Goal: Task Accomplishment & Management: Manage account settings

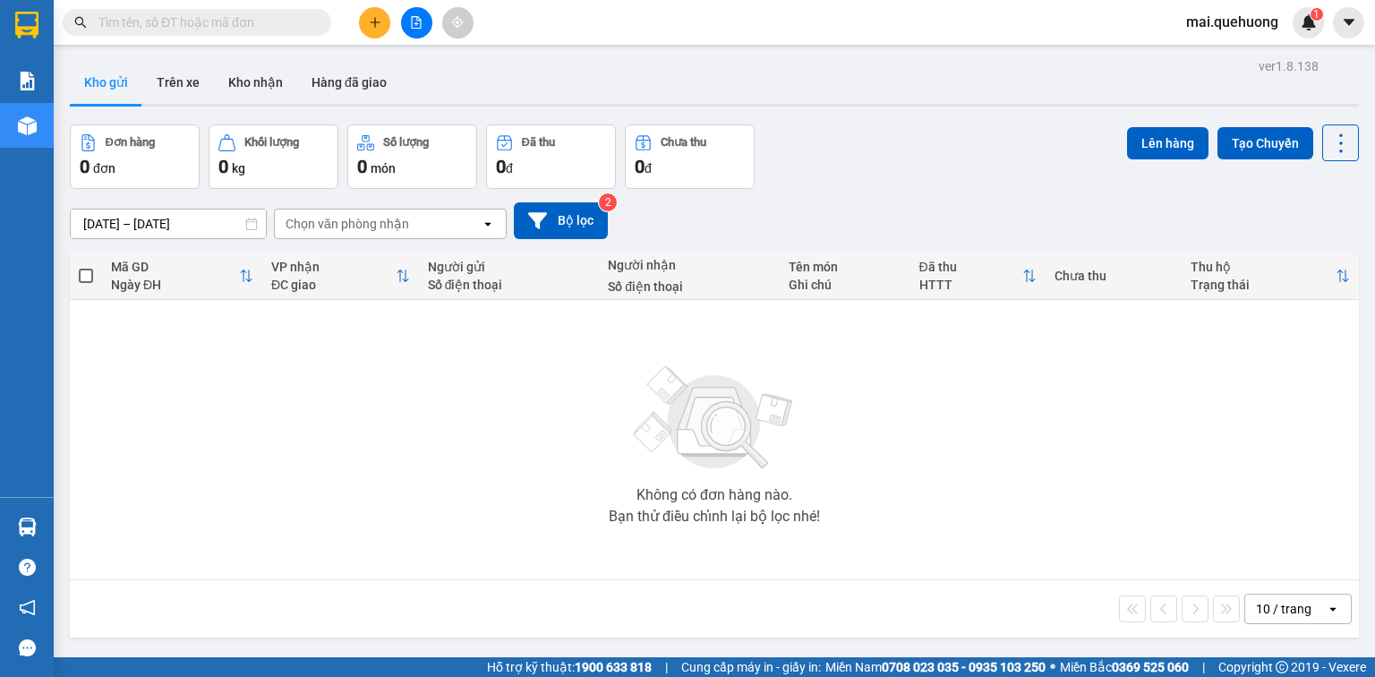
click at [253, 23] on input "text" at bounding box center [203, 23] width 211 height 20
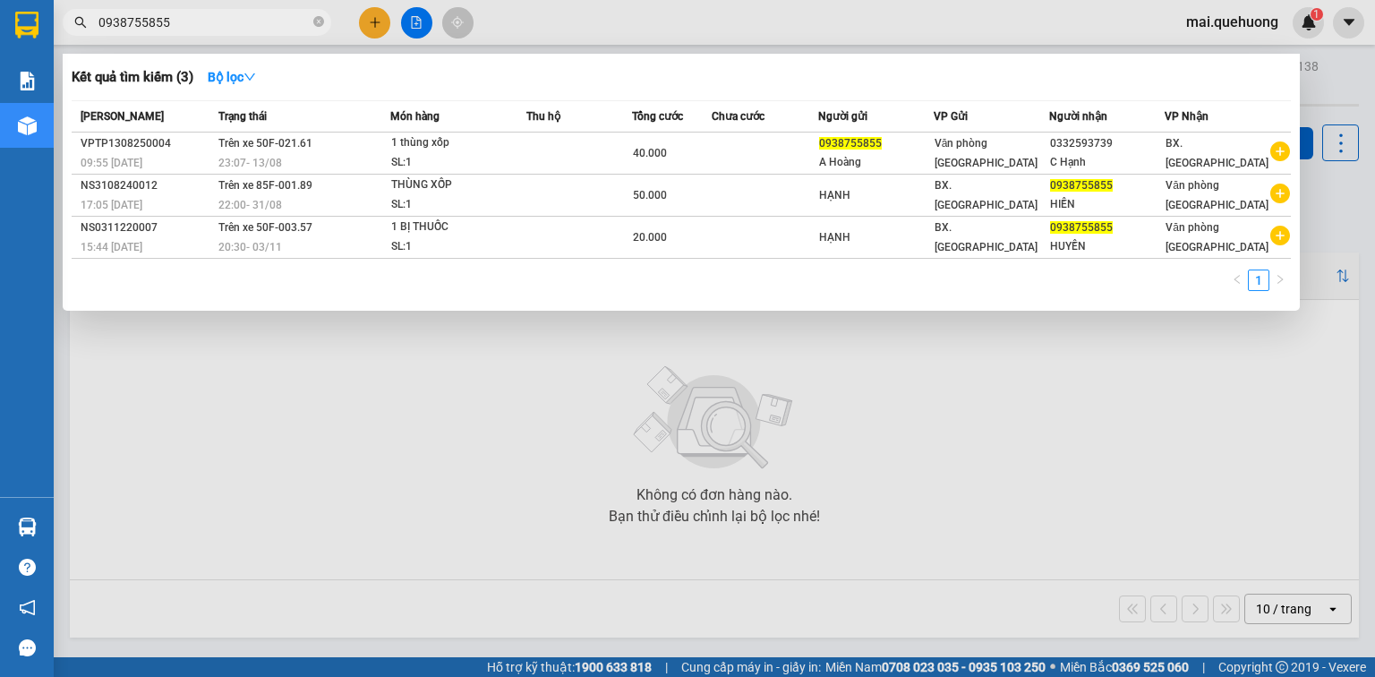
type input "0938755855"
click at [369, 25] on div at bounding box center [687, 338] width 1375 height 677
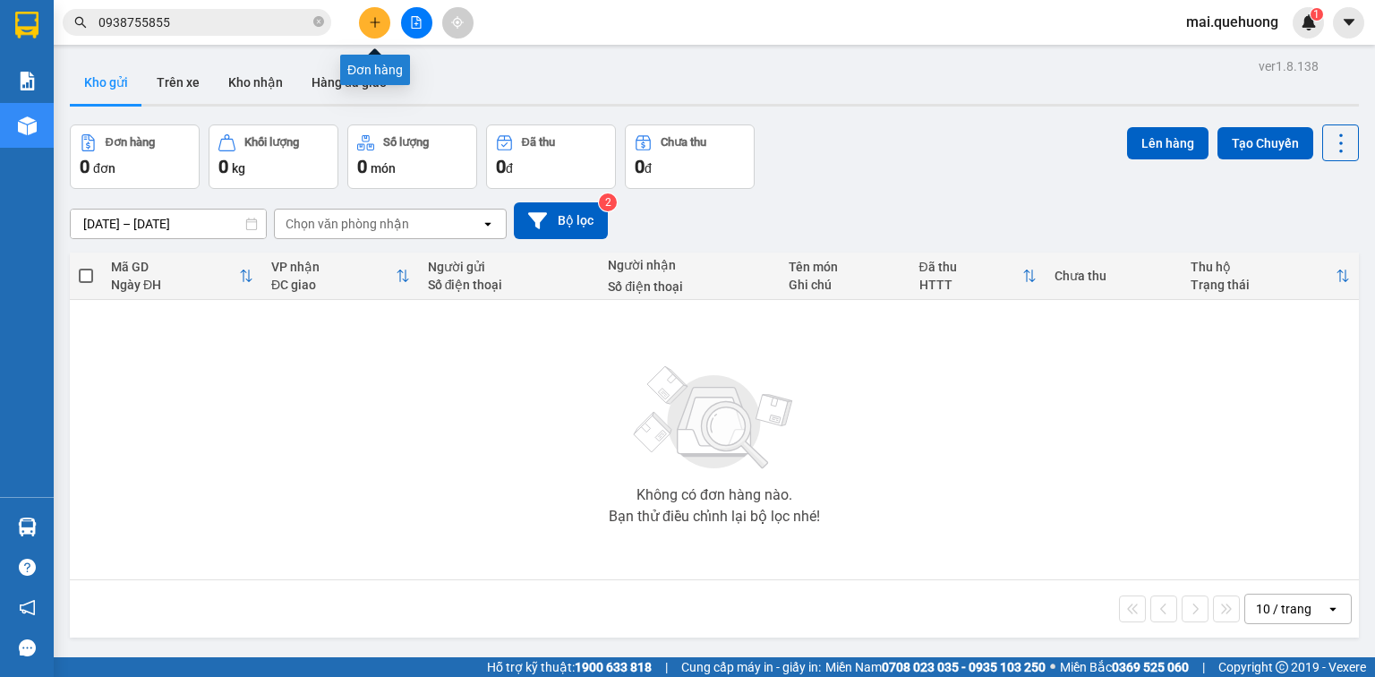
click at [376, 21] on icon "plus" at bounding box center [375, 21] width 10 height 1
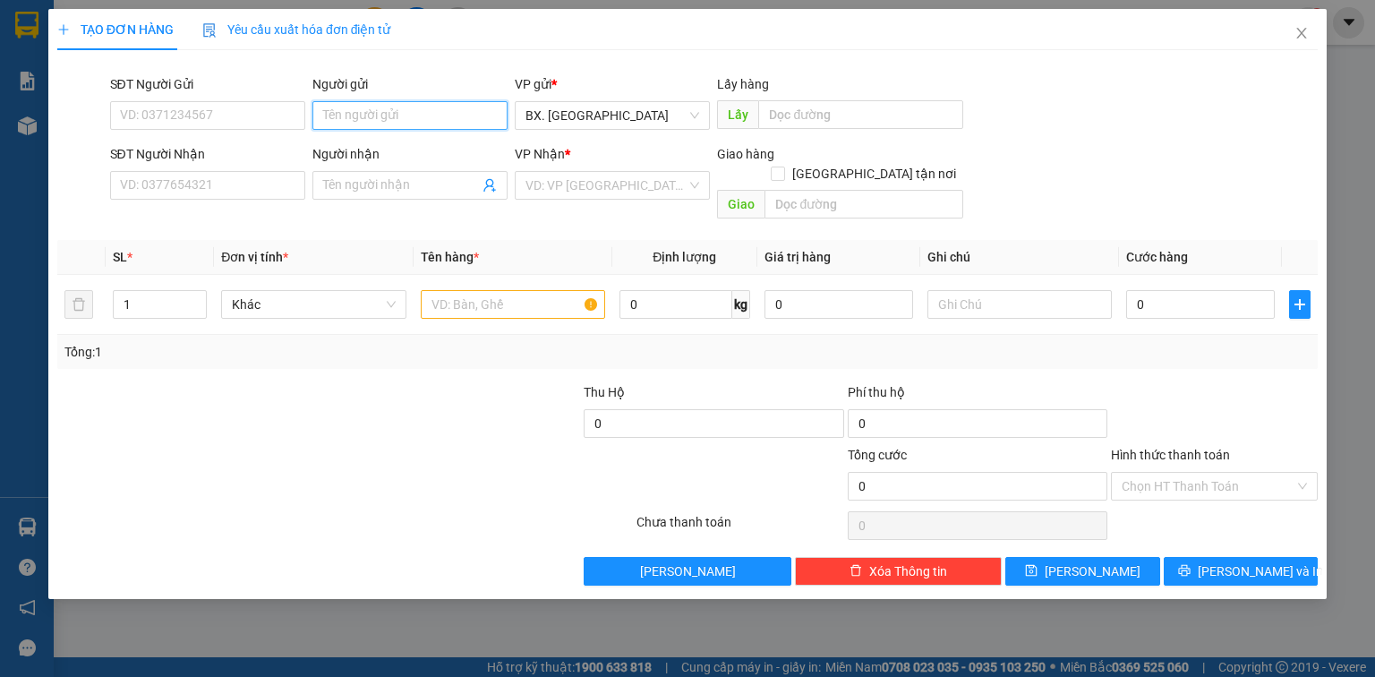
click at [382, 115] on input "Người gửi" at bounding box center [410, 115] width 195 height 29
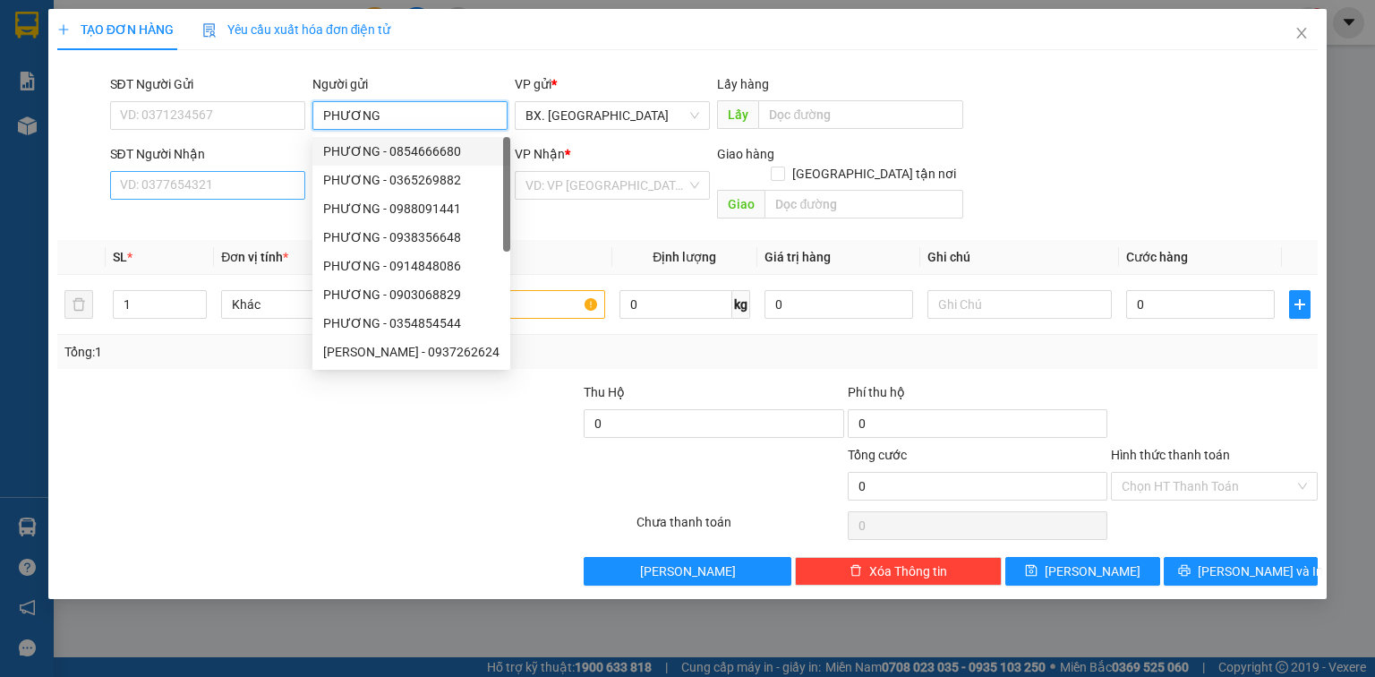
type input "PHƯƠNG"
click at [265, 184] on input "SĐT Người Nhận" at bounding box center [207, 185] width 195 height 29
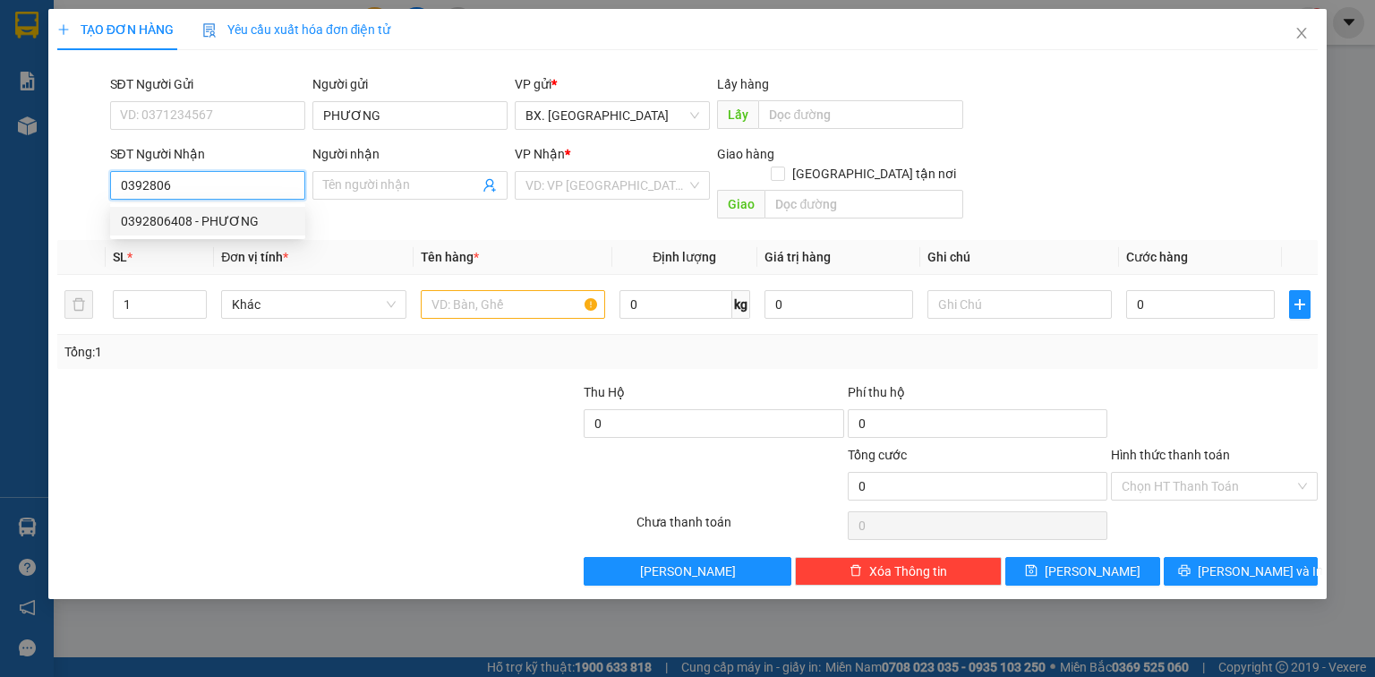
click at [186, 229] on div "0392806408 - PHƯƠNG" at bounding box center [208, 221] width 174 height 20
type input "0392806408"
type input "PHƯƠNG"
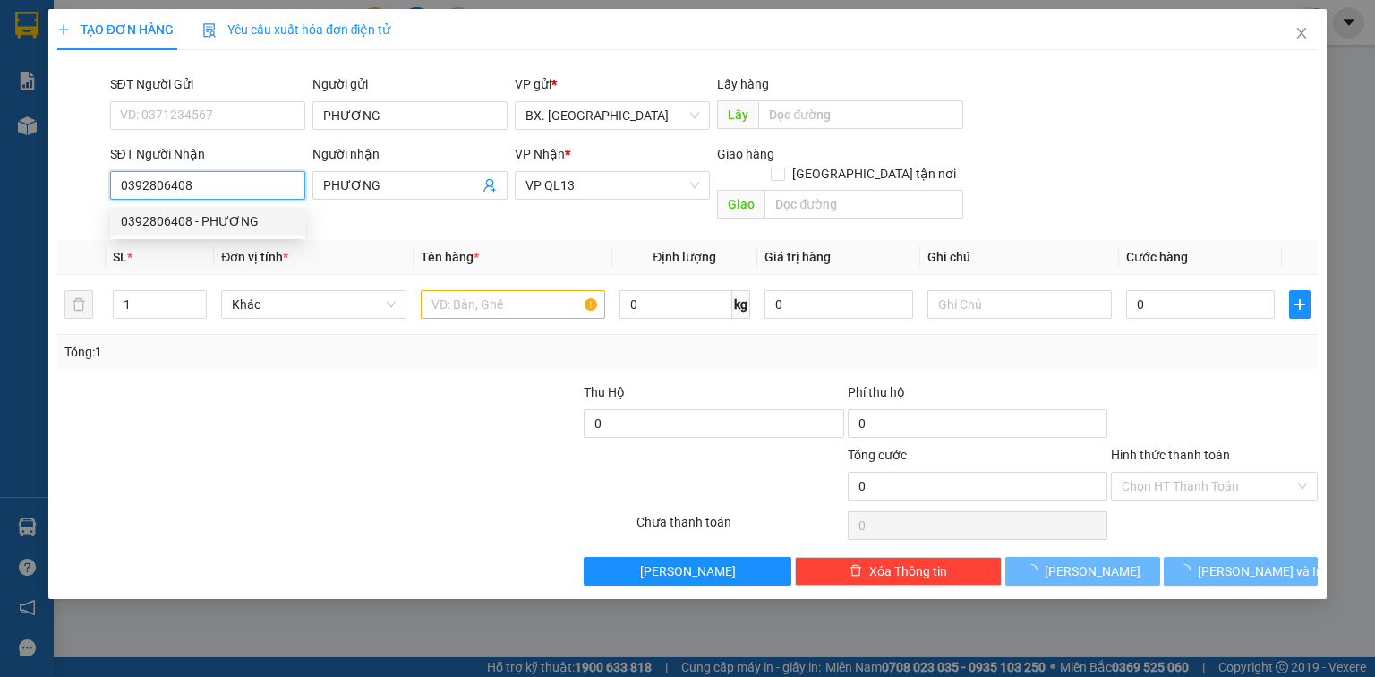
type input "60.000"
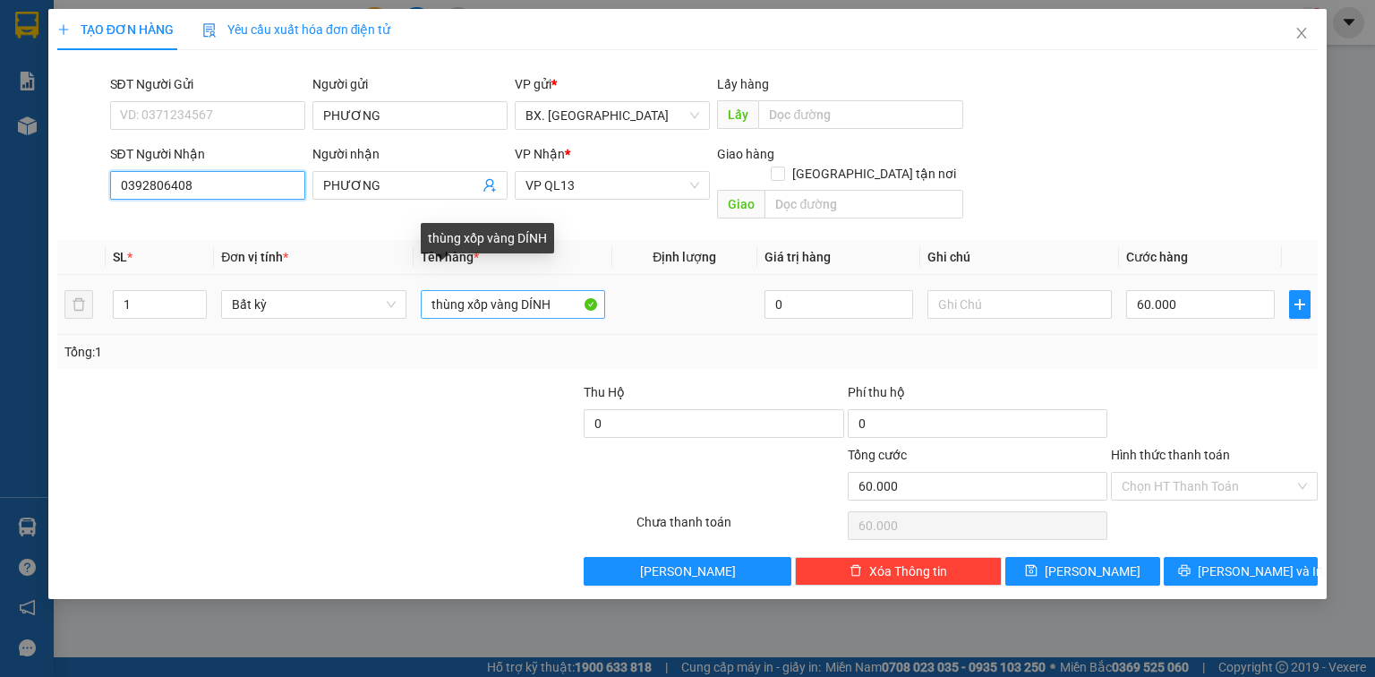
type input "0392806408"
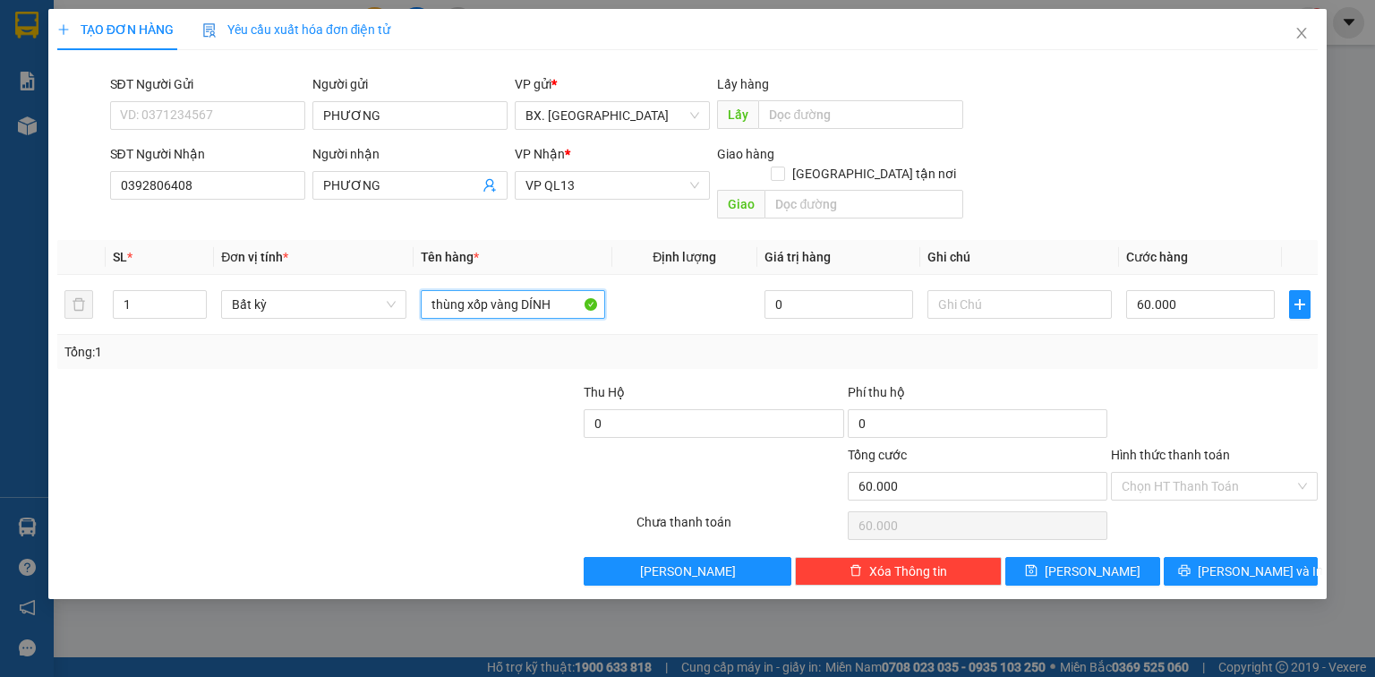
drag, startPoint x: 570, startPoint y: 294, endPoint x: 363, endPoint y: 337, distance: 212.1
click at [363, 337] on div "SL * Đơn vị tính * Tên hàng * Định lượng Giá trị hàng Ghi chú Cước hàng 1 Bất k…" at bounding box center [687, 304] width 1261 height 129
type input "TH XỐP"
click at [1175, 290] on input "60.000" at bounding box center [1200, 304] width 149 height 29
type input "5"
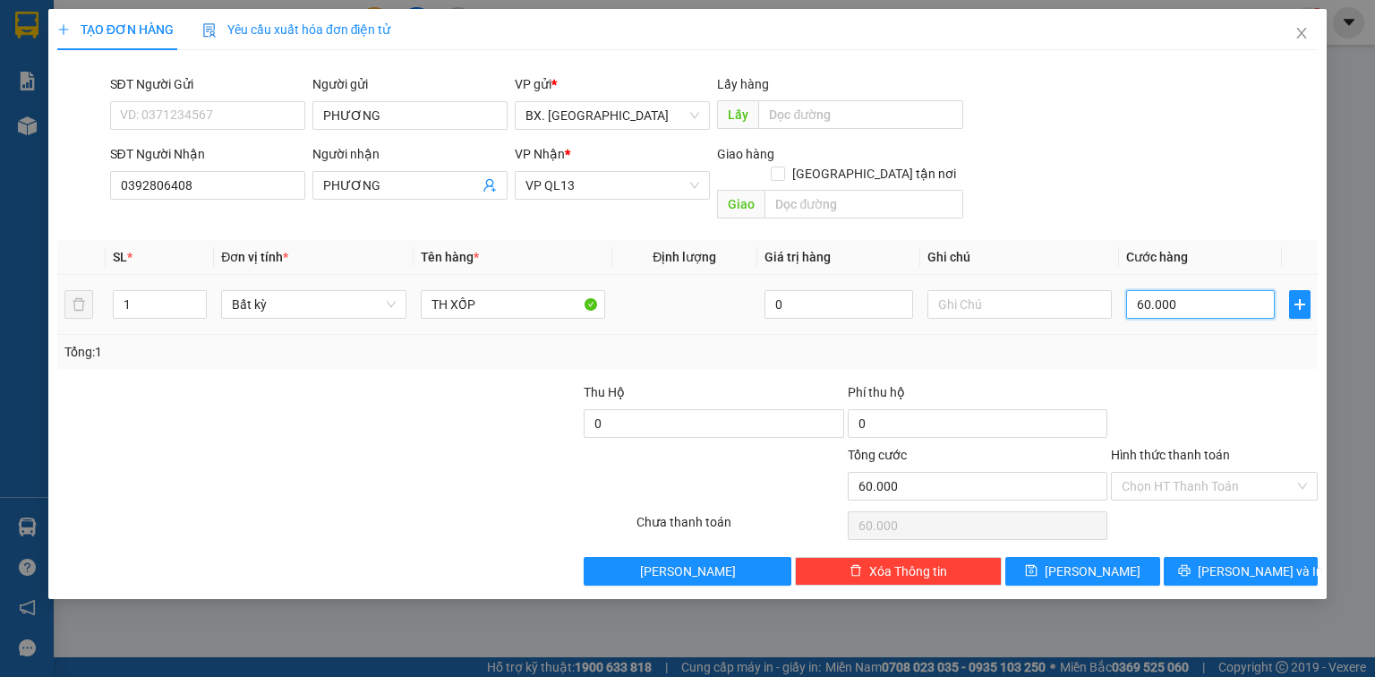
type input "5"
type input "50"
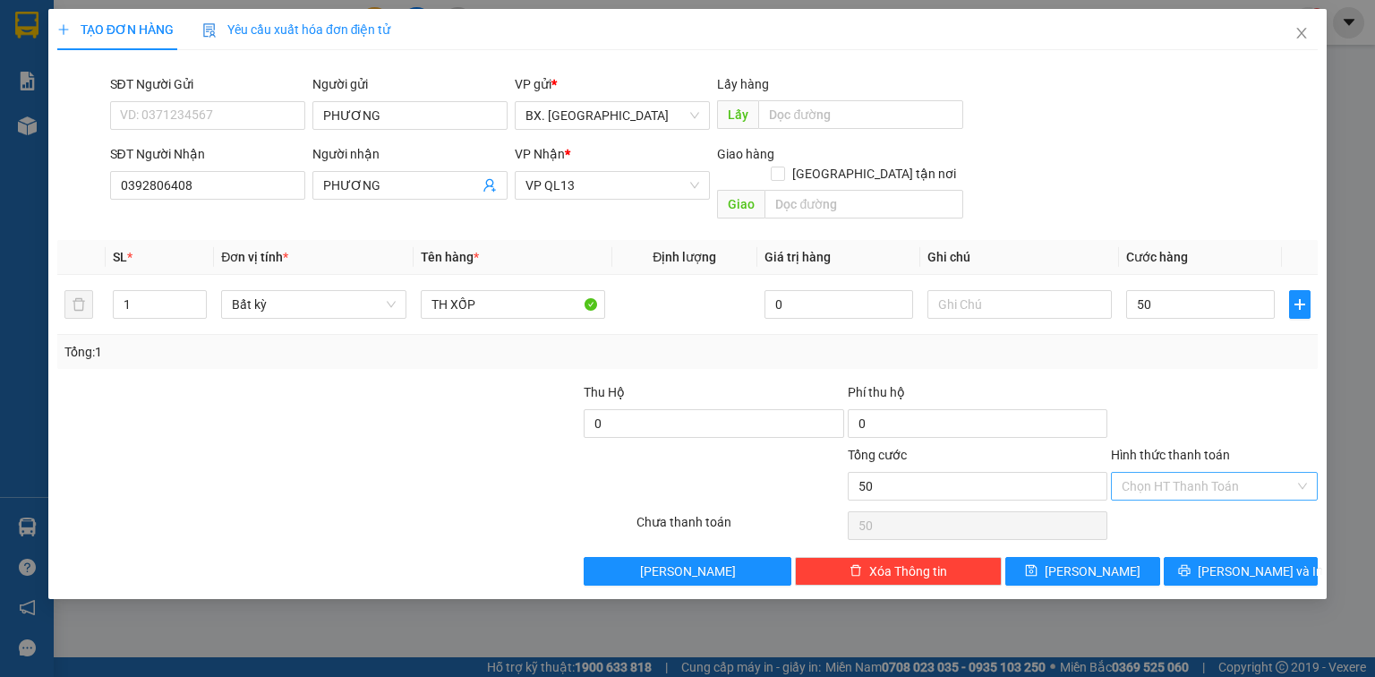
type input "50.000"
click at [1261, 473] on input "Hình thức thanh toán" at bounding box center [1208, 486] width 173 height 27
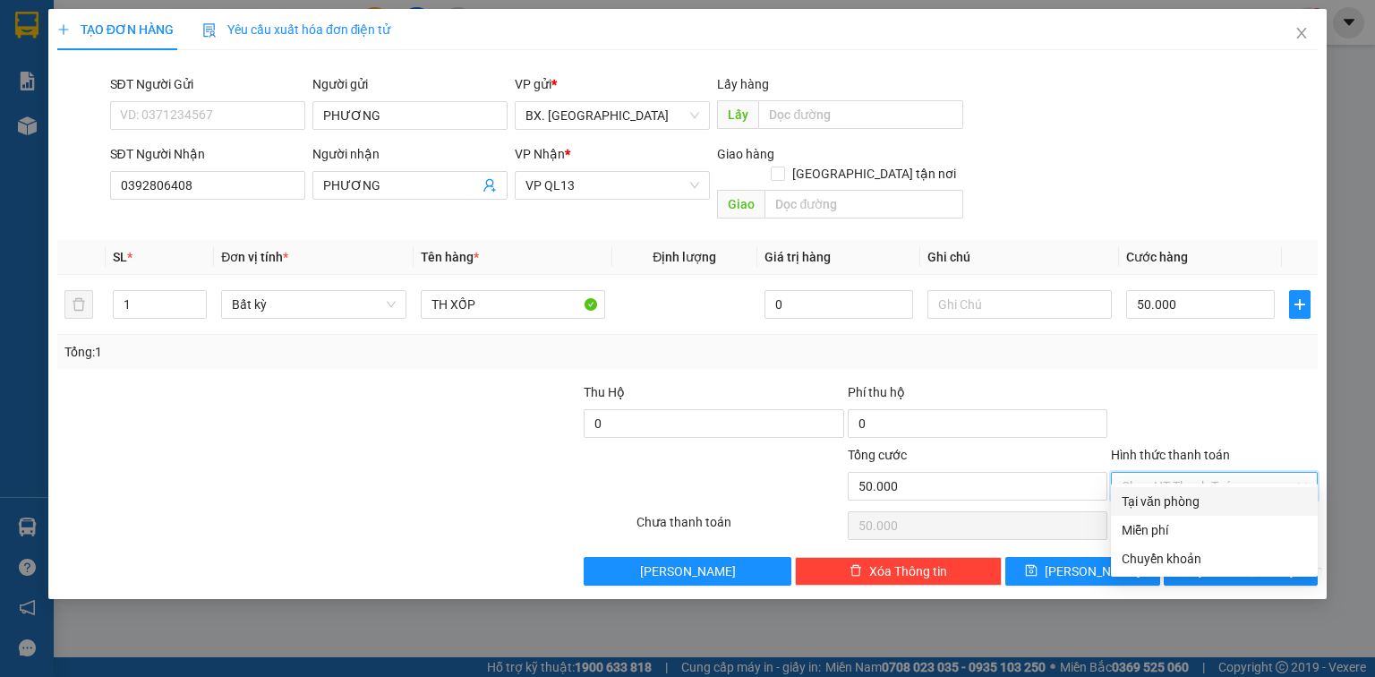
click at [1211, 509] on div "Tại văn phòng" at bounding box center [1214, 502] width 185 height 20
type input "0"
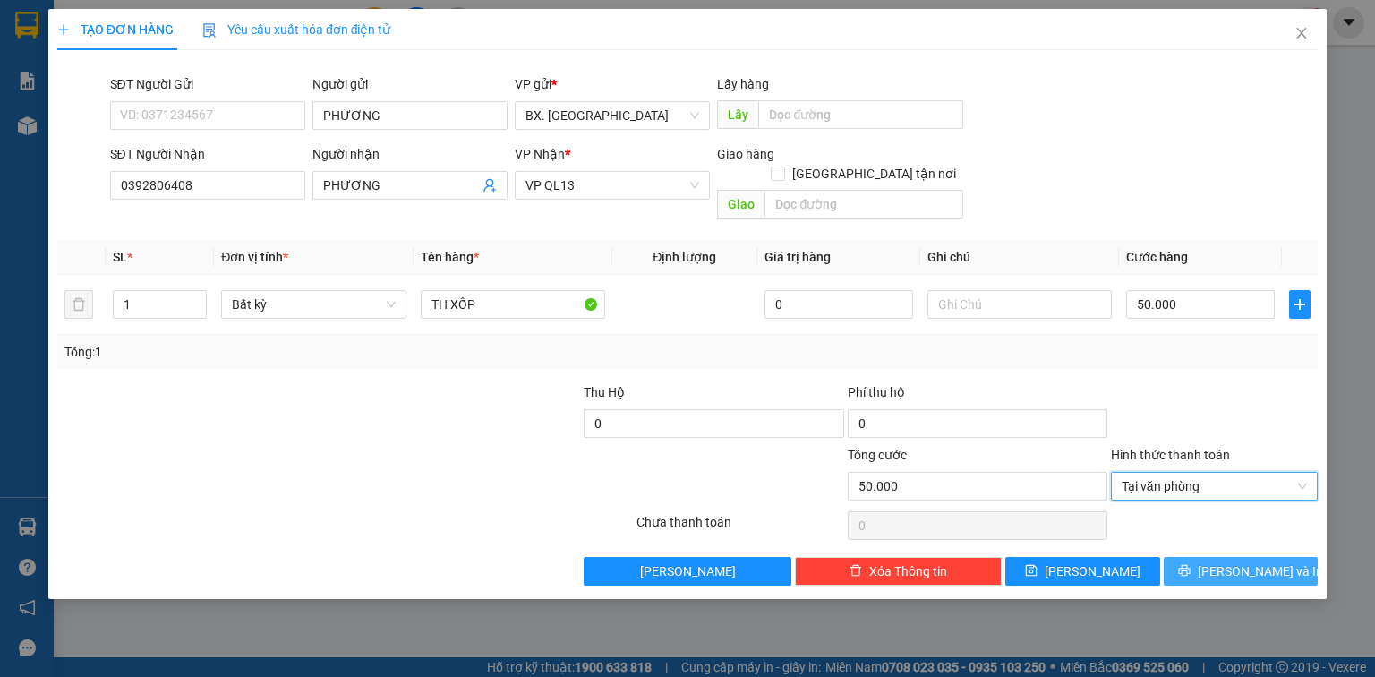
click at [1227, 561] on span "[PERSON_NAME] và In" at bounding box center [1260, 571] width 125 height 20
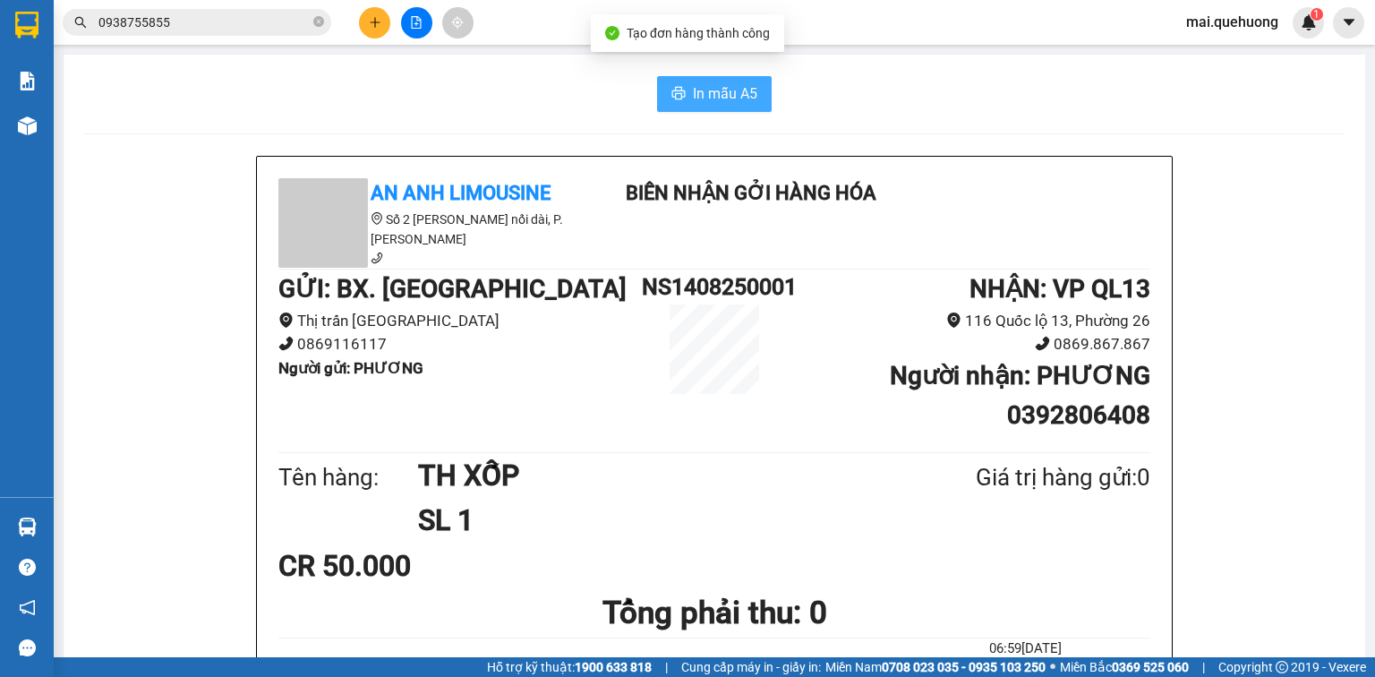
click at [716, 98] on span "In mẫu A5" at bounding box center [725, 93] width 64 height 22
click at [369, 86] on div "In mẫu A5" at bounding box center [714, 94] width 1259 height 36
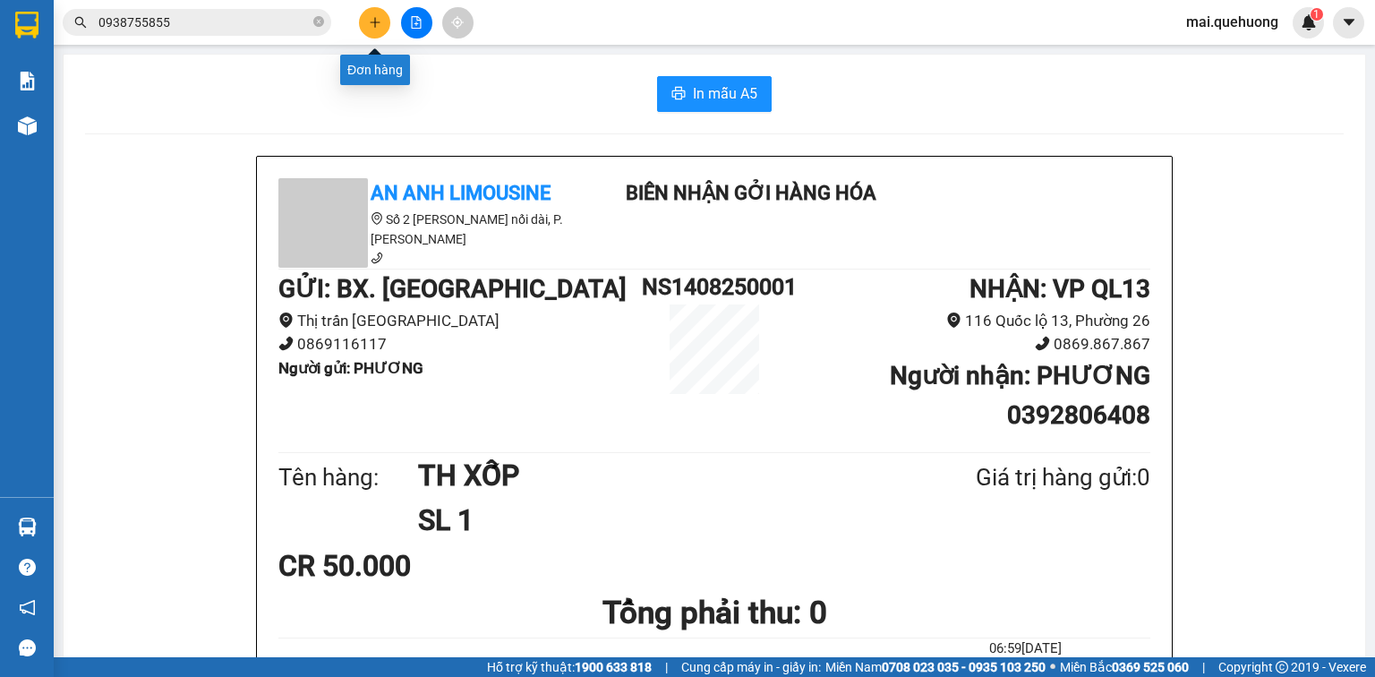
click at [372, 21] on icon "plus" at bounding box center [375, 21] width 10 height 1
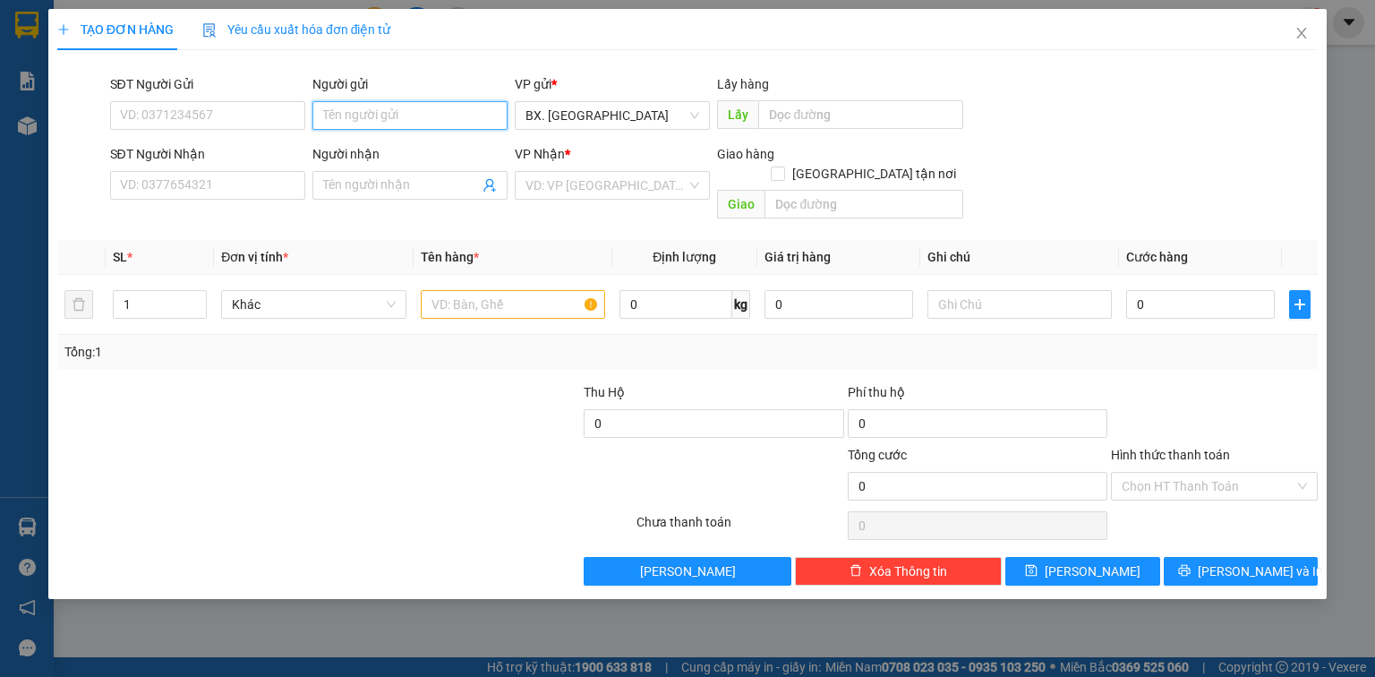
click at [411, 111] on input "Người gửi" at bounding box center [410, 115] width 195 height 29
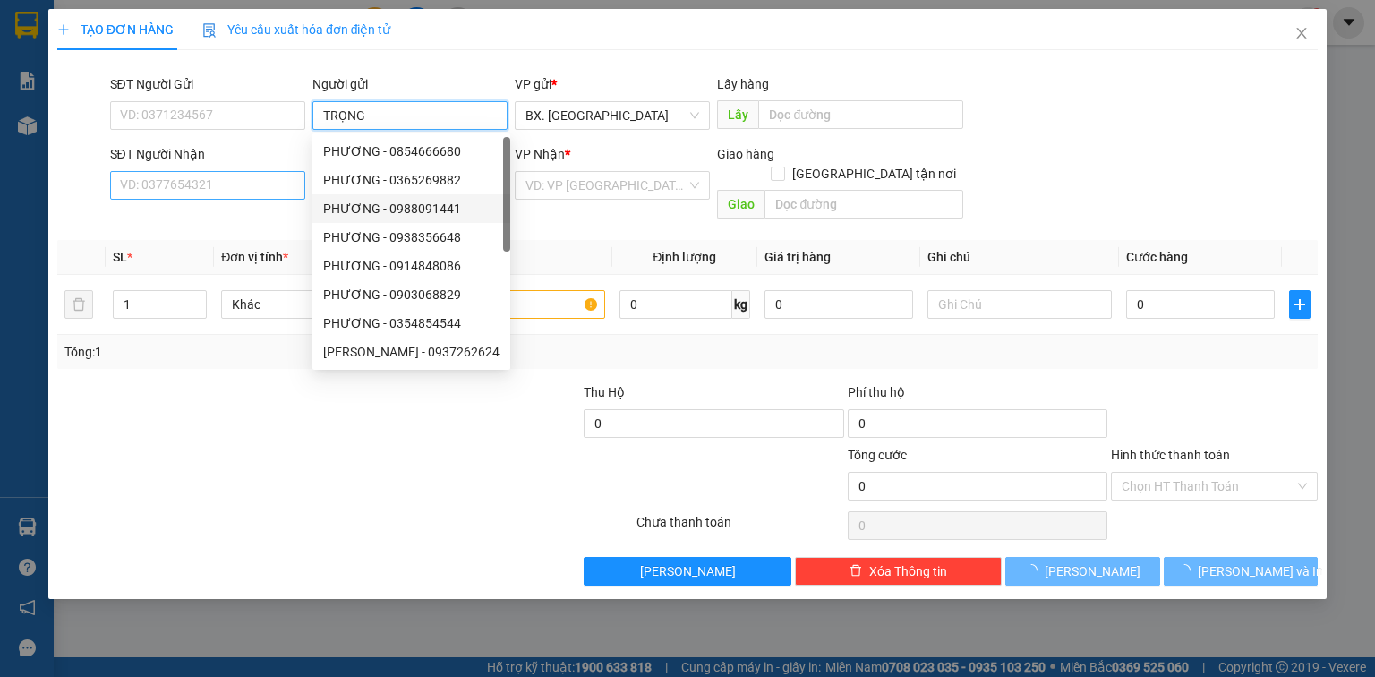
type input "TRỌNG"
click at [234, 179] on input "SĐT Người Nhận" at bounding box center [207, 185] width 195 height 29
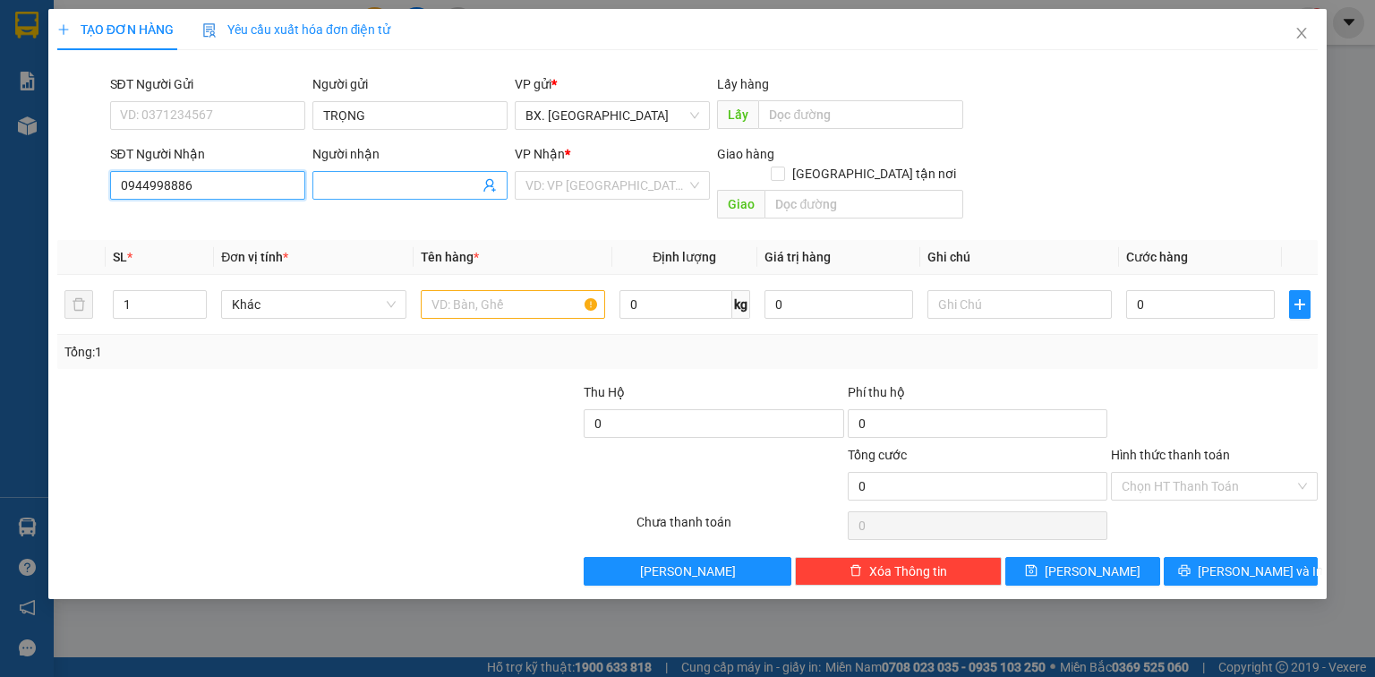
type input "0944998886"
click at [378, 180] on input "Người nhận" at bounding box center [401, 186] width 156 height 20
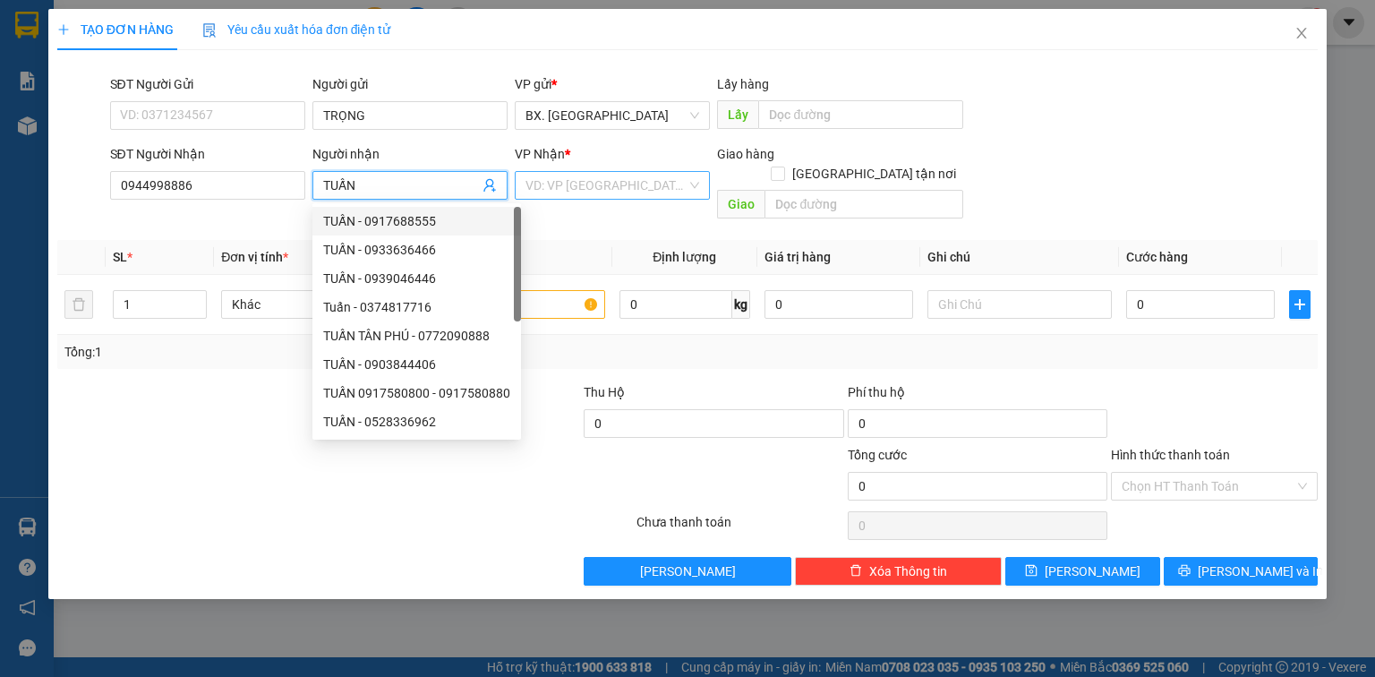
type input "TUẤN"
click at [554, 186] on input "search" at bounding box center [606, 185] width 161 height 27
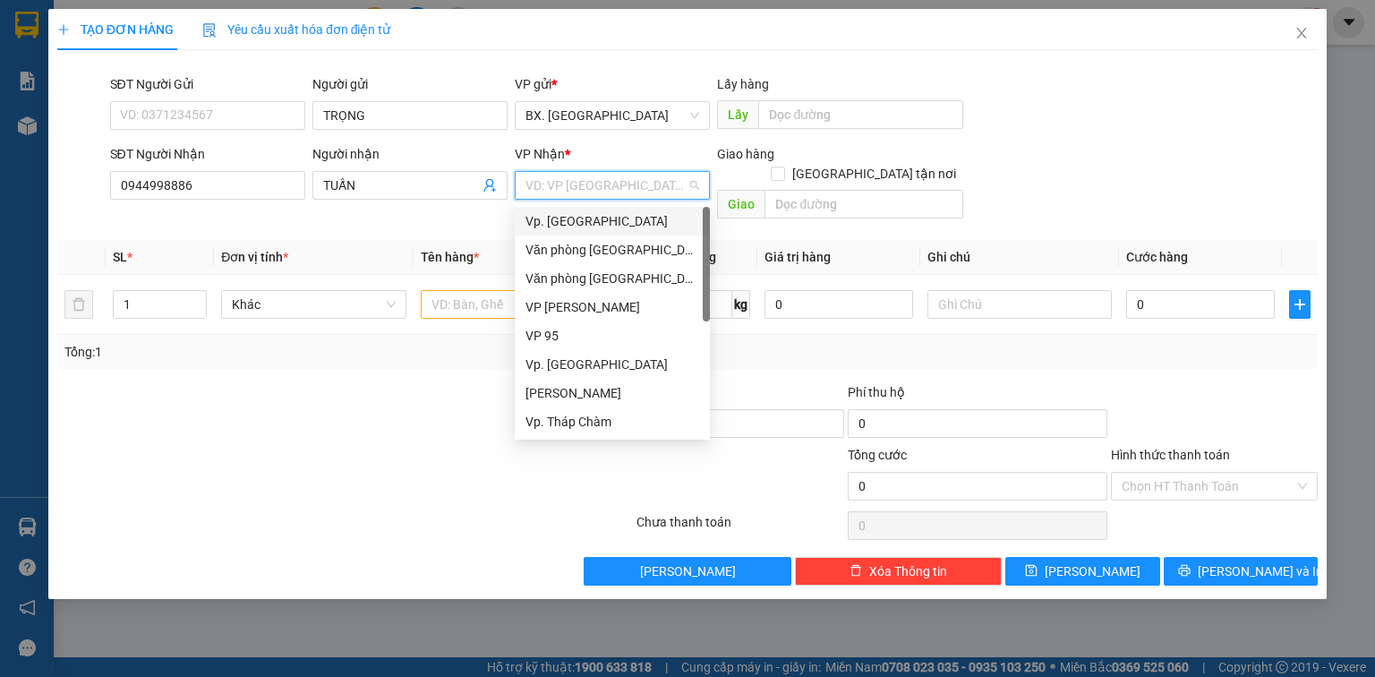
type input "1"
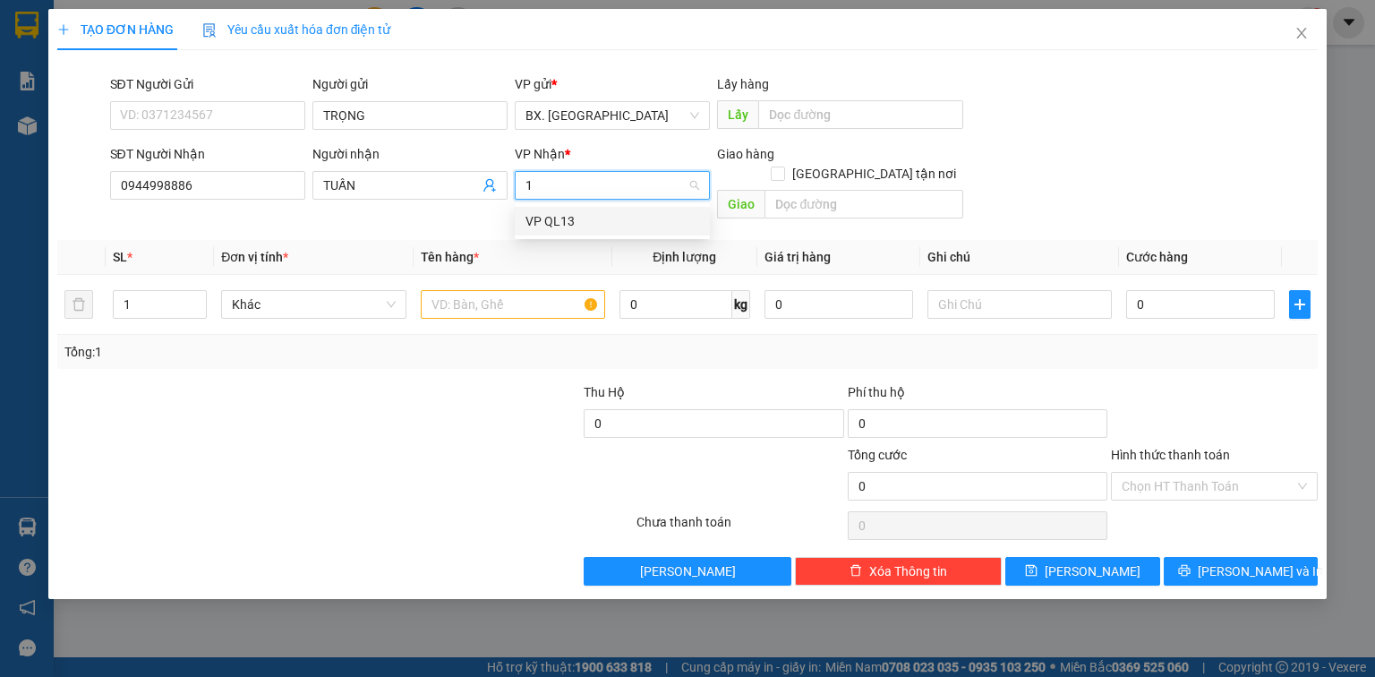
drag, startPoint x: 555, startPoint y: 226, endPoint x: 552, endPoint y: 236, distance: 11.1
click at [556, 226] on div "VP QL13" at bounding box center [613, 221] width 174 height 20
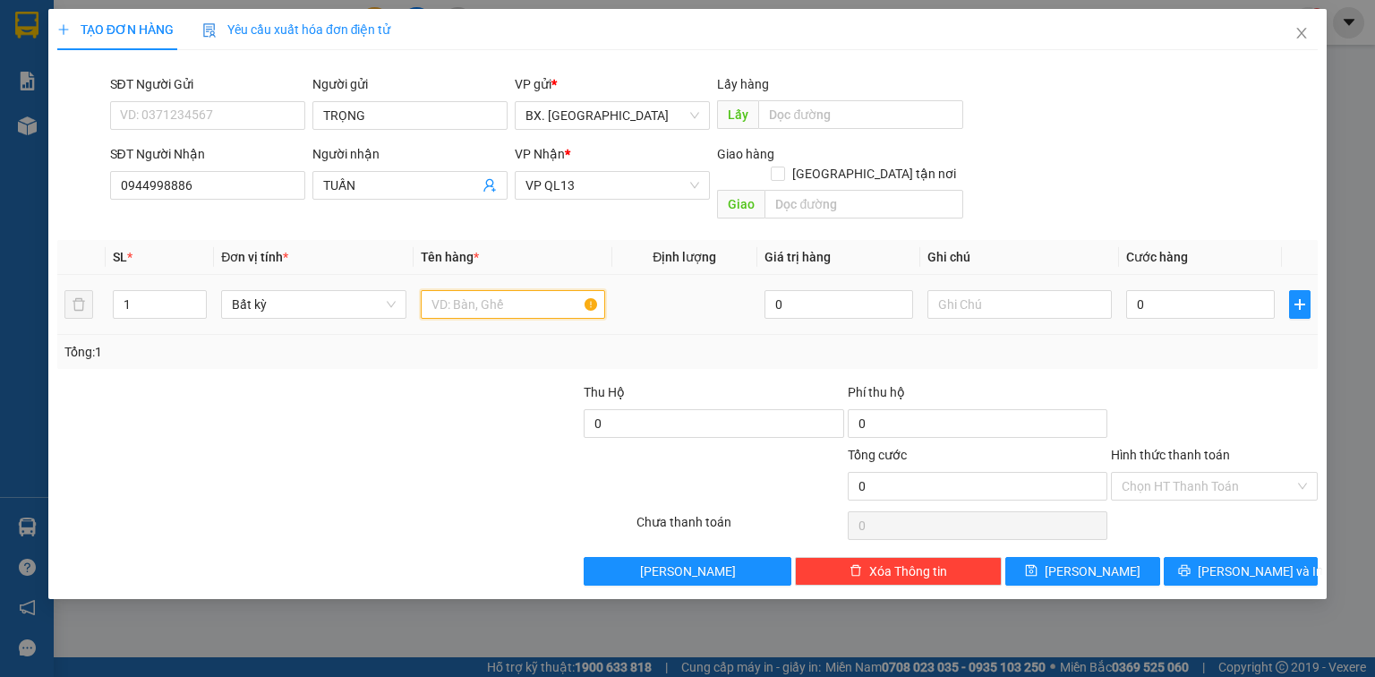
click at [512, 290] on input "text" at bounding box center [513, 304] width 184 height 29
type input "TH XỐP"
click at [1147, 290] on input "0" at bounding box center [1200, 304] width 149 height 29
type input "5"
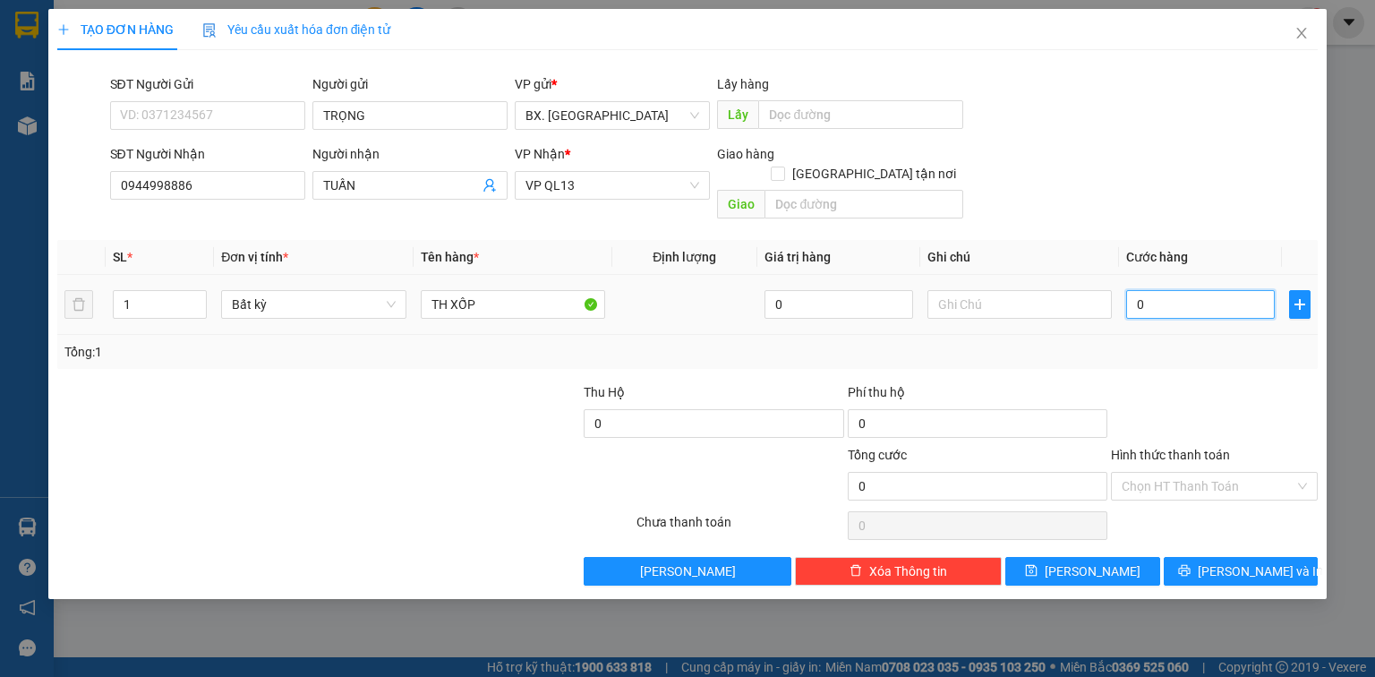
type input "5"
type input "50"
type input "50.000"
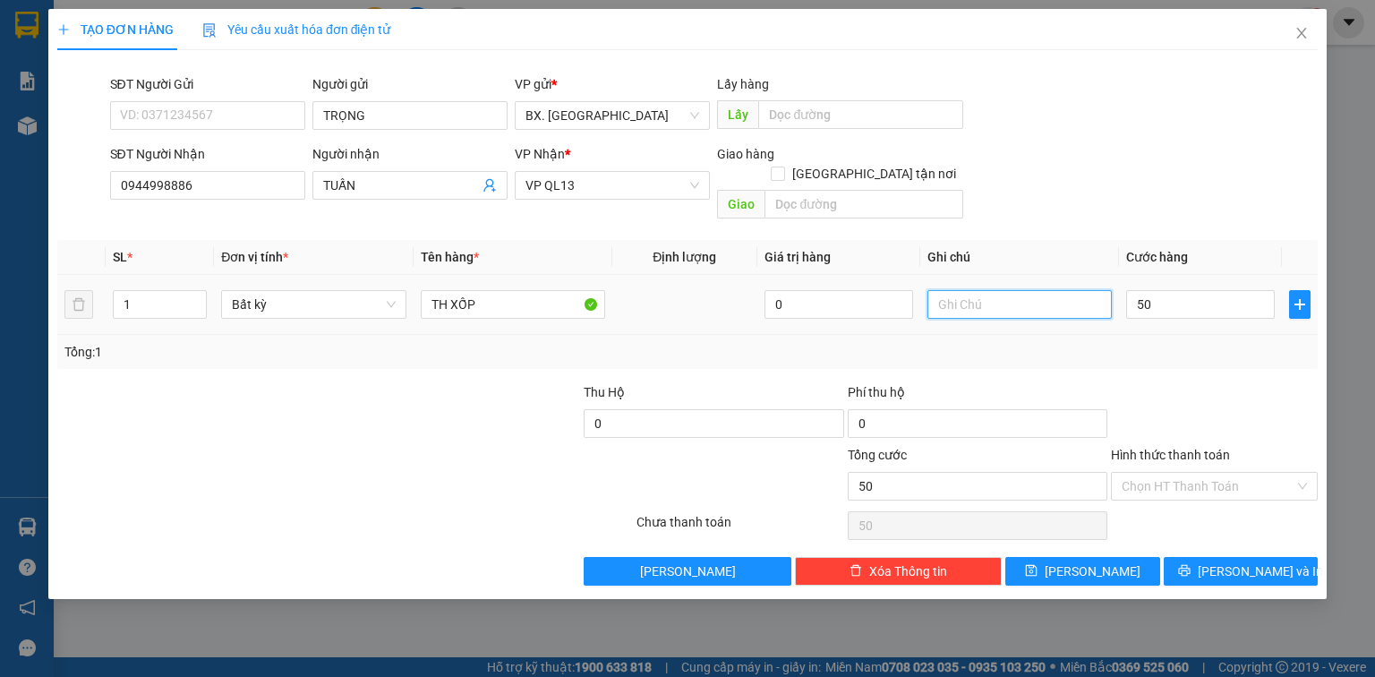
type input "50.000"
click at [1063, 290] on input "text" at bounding box center [1020, 304] width 184 height 29
type input "GIAO TẬN NƠI"
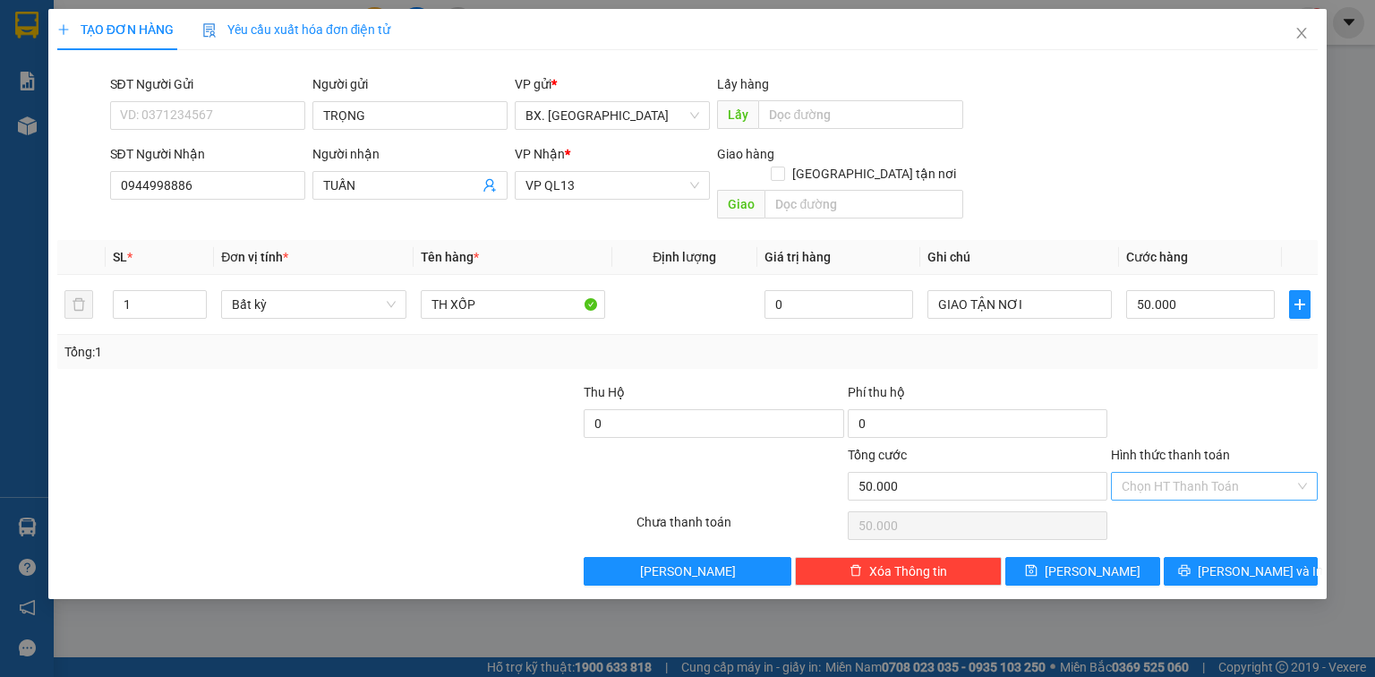
click at [1177, 473] on input "Hình thức thanh toán" at bounding box center [1208, 486] width 173 height 27
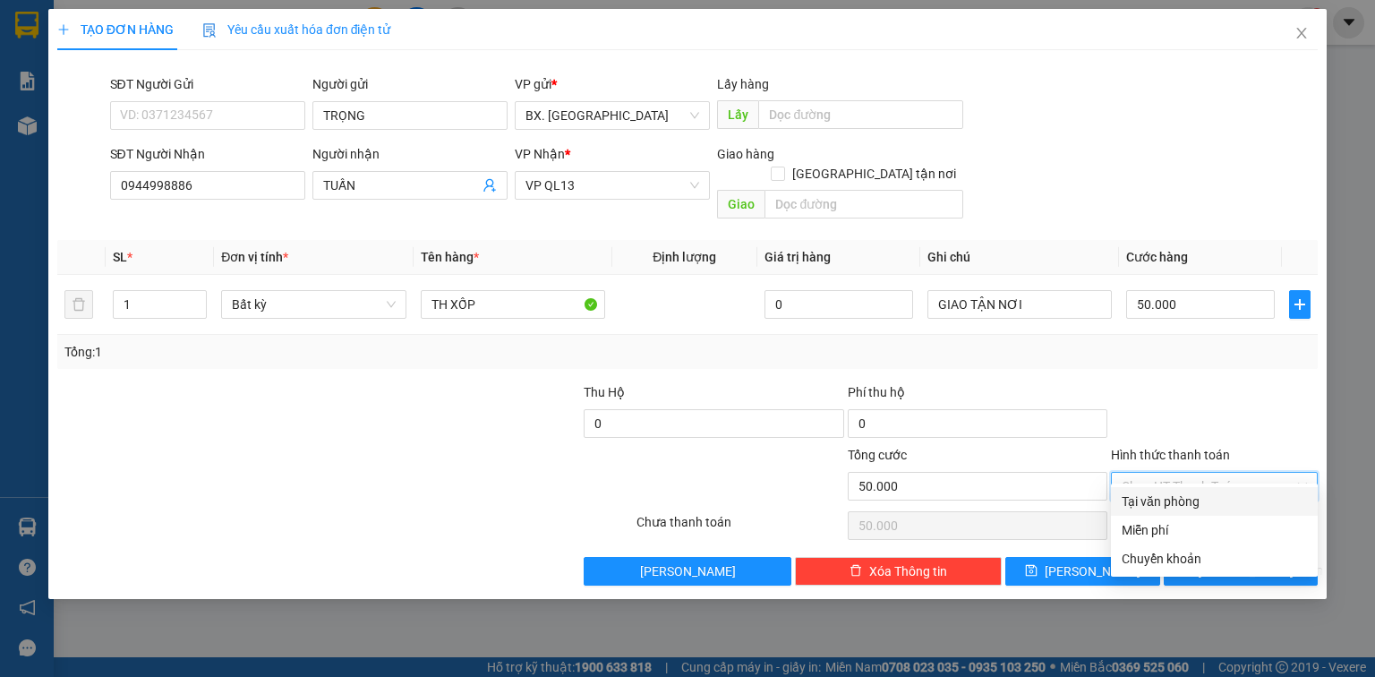
click at [1176, 503] on div "Tại văn phòng" at bounding box center [1214, 502] width 185 height 20
type input "0"
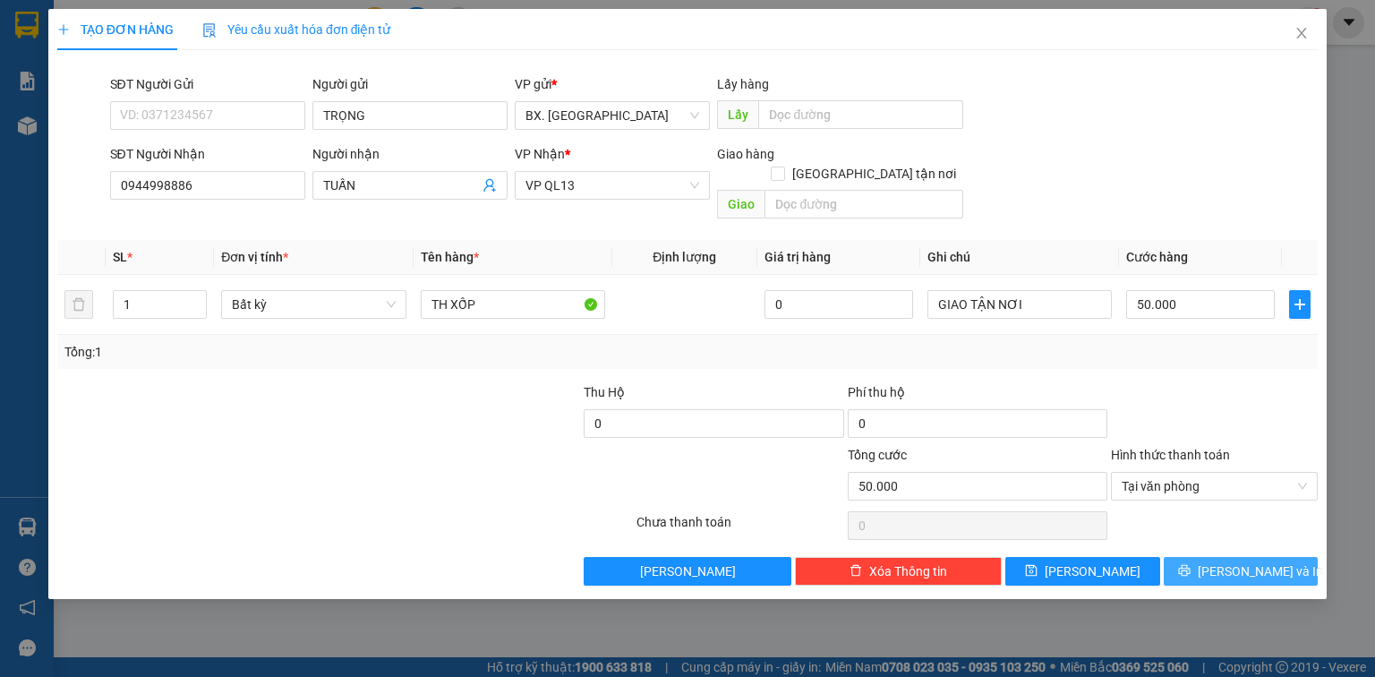
click at [1192, 557] on button "[PERSON_NAME] và In" at bounding box center [1241, 571] width 155 height 29
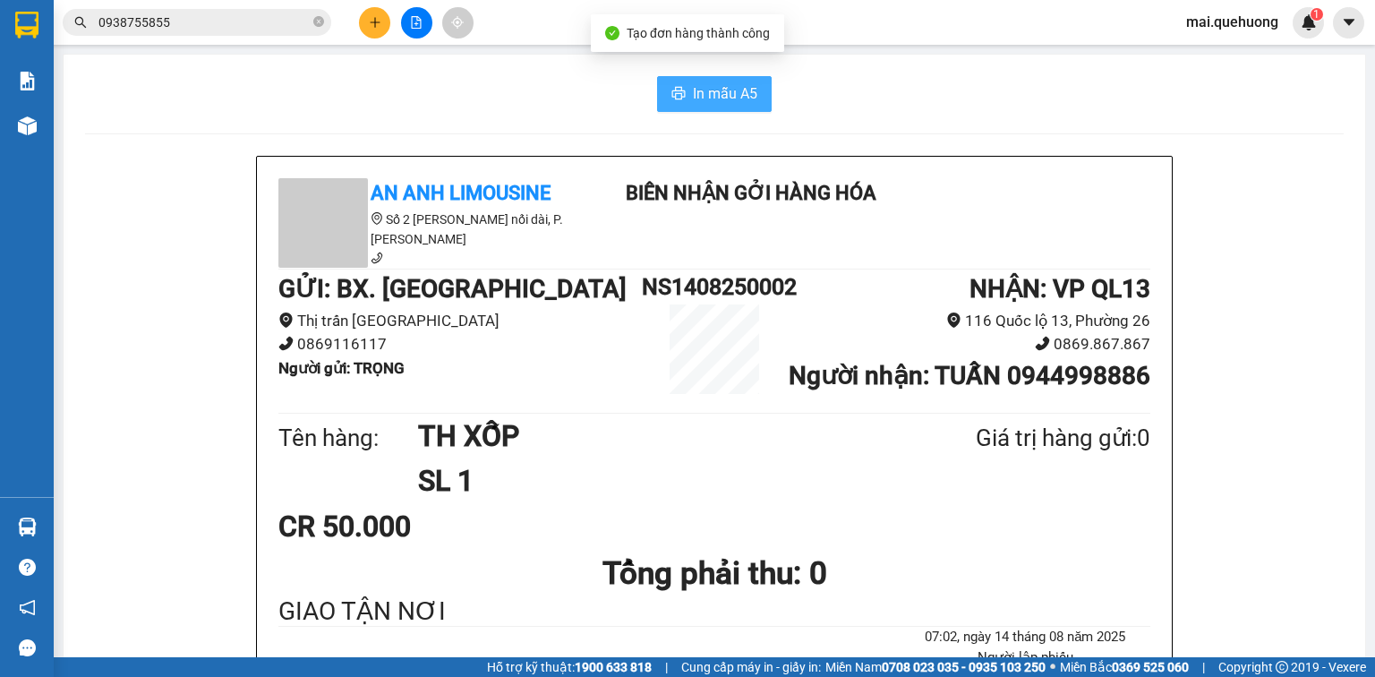
click at [693, 90] on span "In mẫu A5" at bounding box center [725, 93] width 64 height 22
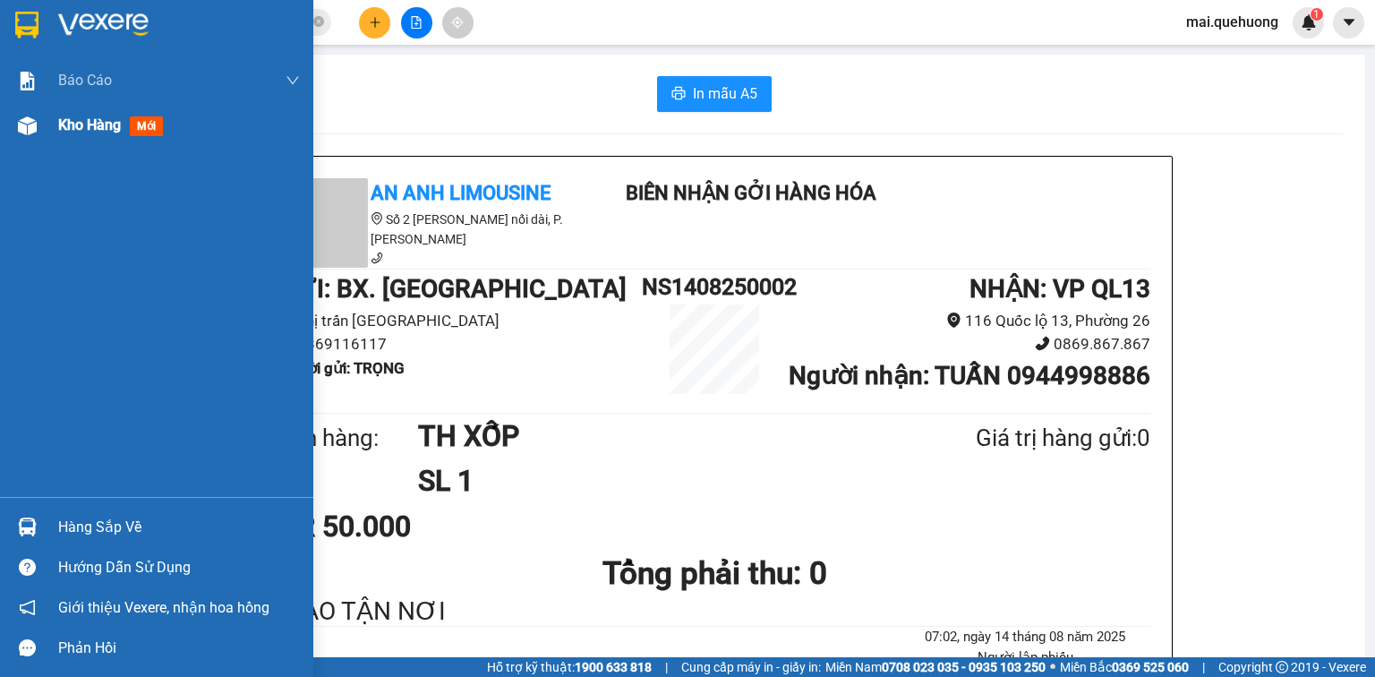
click at [91, 134] on div "Kho hàng mới" at bounding box center [114, 125] width 112 height 22
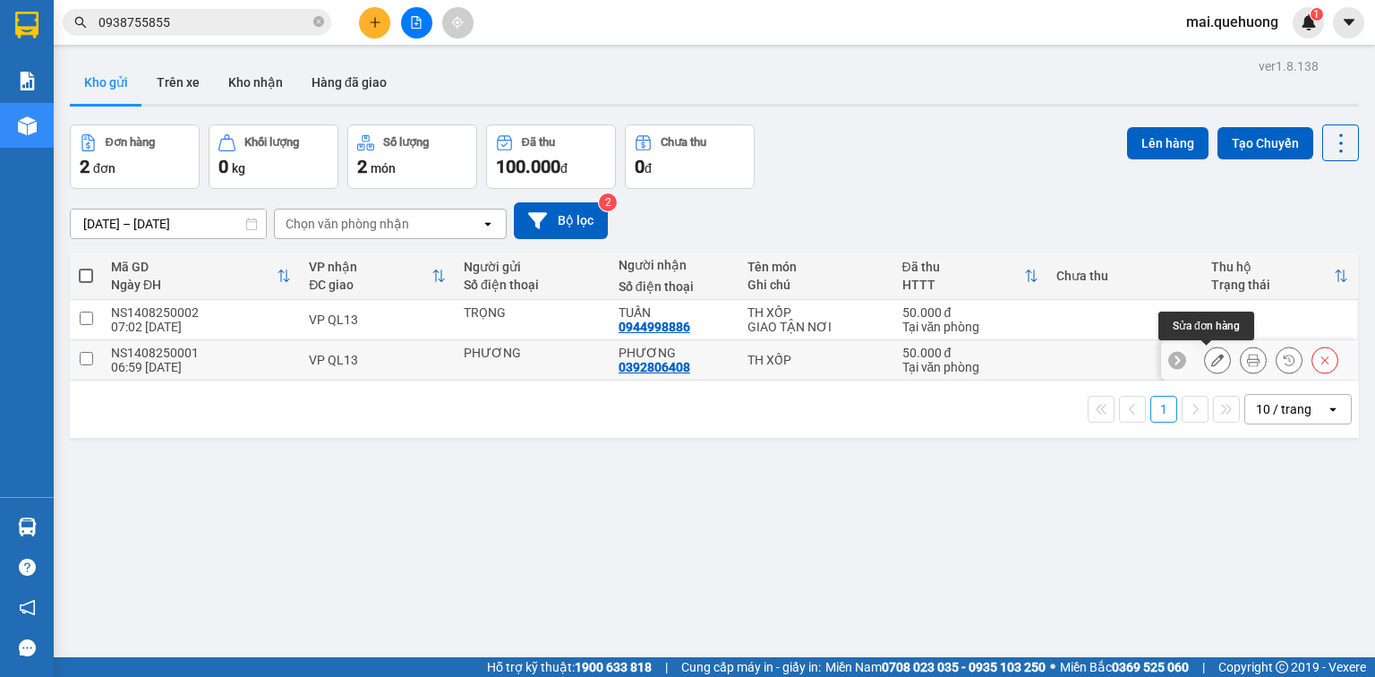
click at [1212, 354] on icon at bounding box center [1218, 360] width 13 height 13
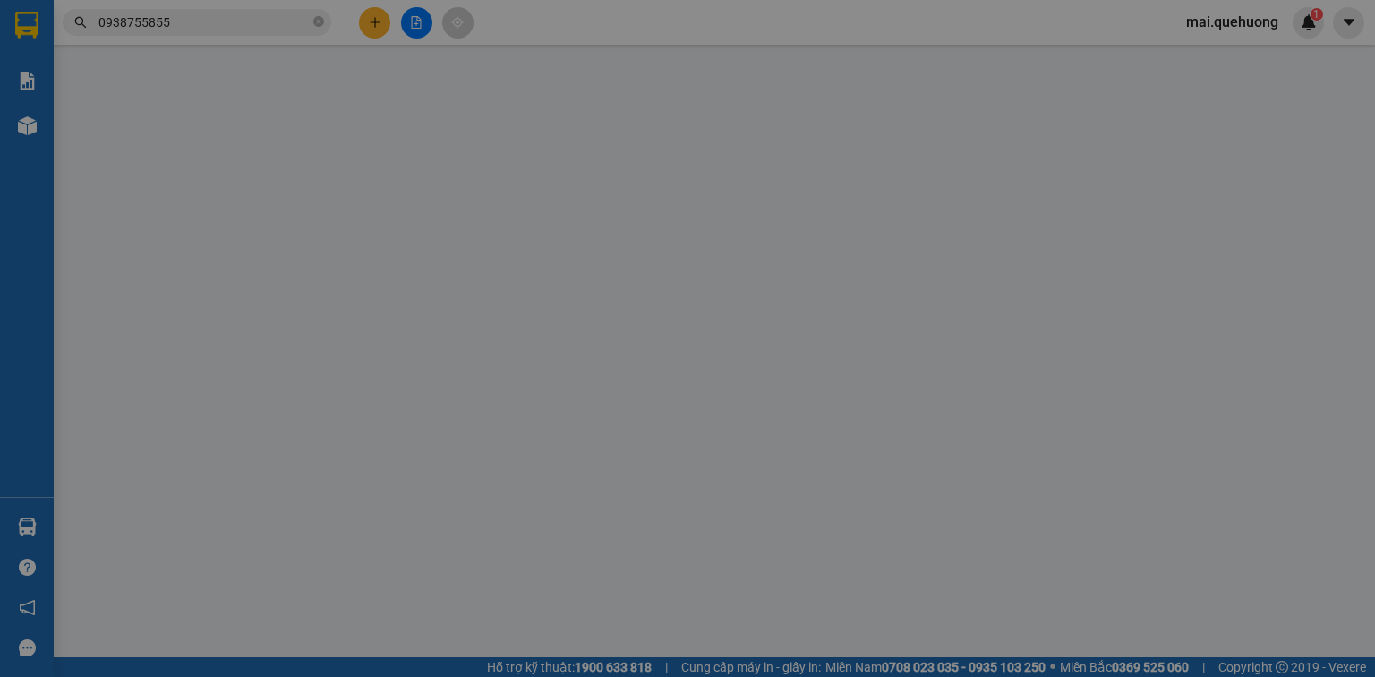
type input "PHƯƠNG"
type input "0392806408"
type input "PHƯƠNG"
type input "50.000"
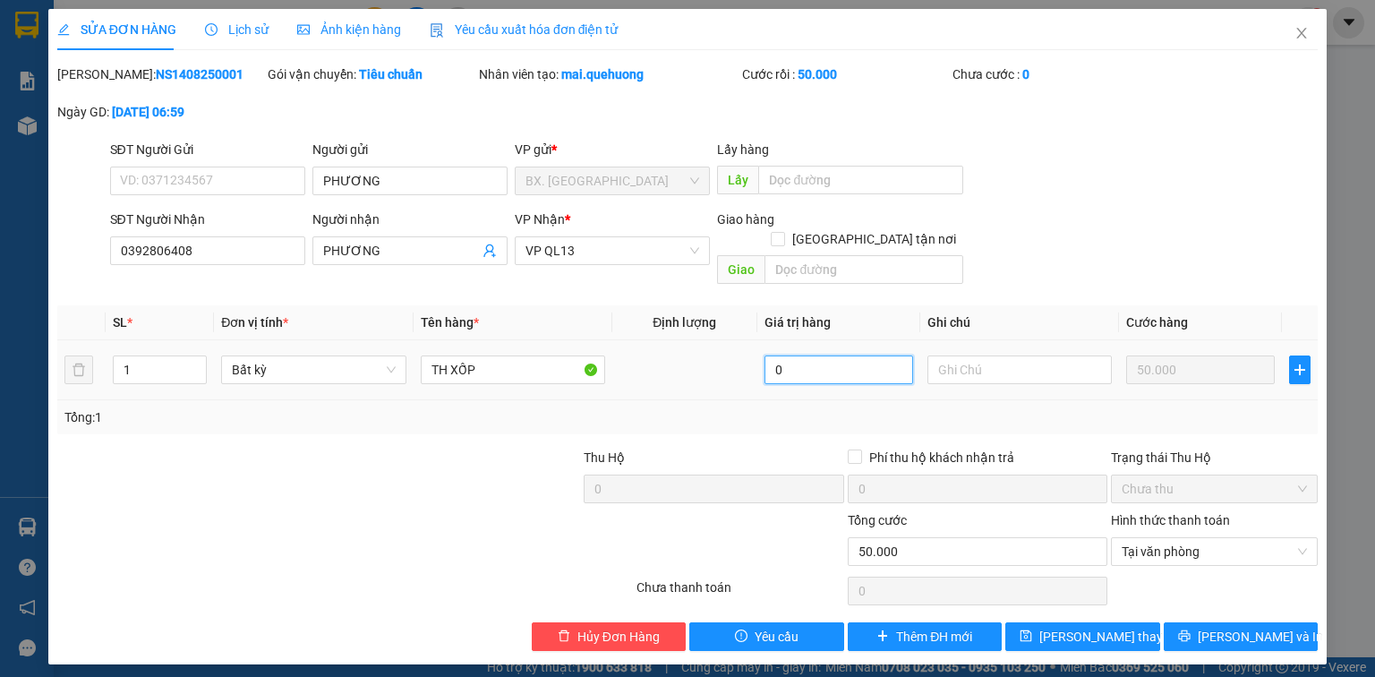
click at [821, 355] on input "0" at bounding box center [839, 369] width 149 height 29
click at [1035, 362] on input "text" at bounding box center [1020, 369] width 184 height 29
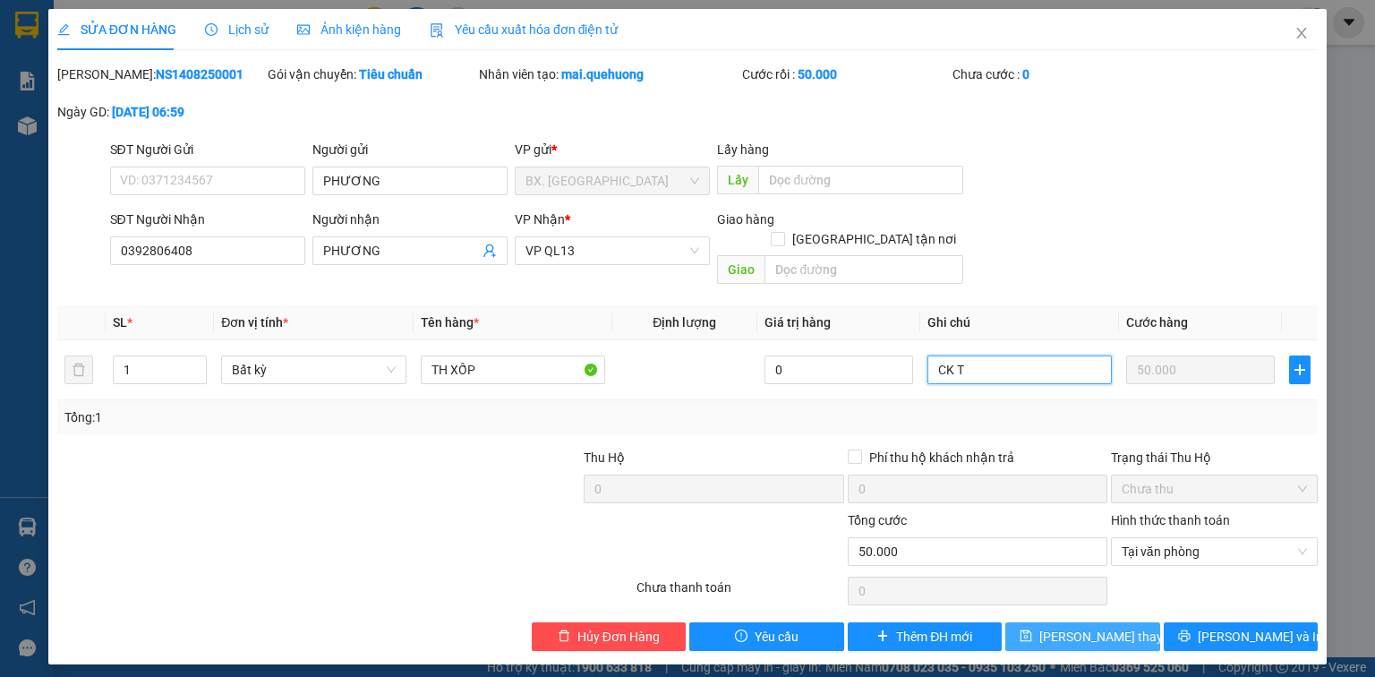
type input "CK T"
click at [1076, 627] on span "[PERSON_NAME] thay đổi" at bounding box center [1111, 637] width 143 height 20
